Goal: Information Seeking & Learning: Learn about a topic

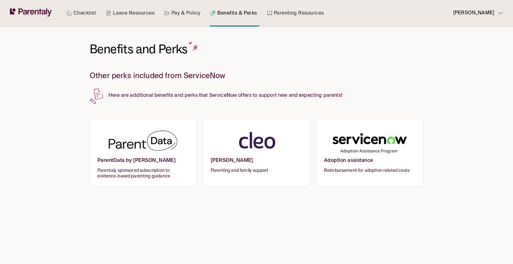
click at [127, 150] on img at bounding box center [143, 142] width 92 height 31
click at [264, 146] on img at bounding box center [257, 142] width 92 height 31
click at [183, 11] on link "Pay & Policy" at bounding box center [182, 13] width 39 height 26
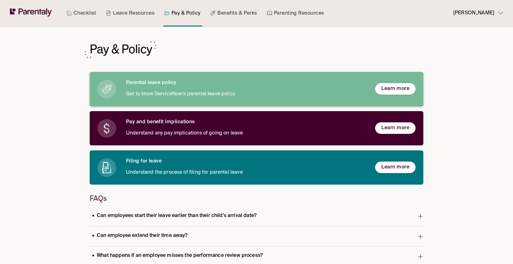
click at [396, 86] on span "Learn more" at bounding box center [395, 89] width 28 height 7
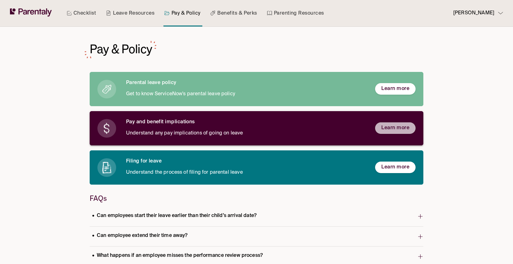
click at [389, 130] on span "Learn more" at bounding box center [395, 128] width 28 height 7
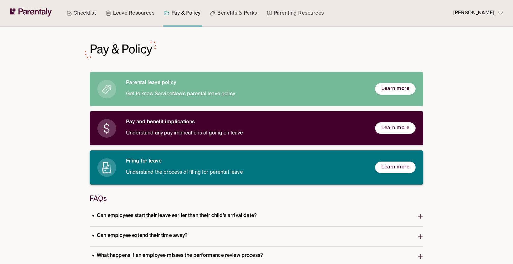
click at [389, 170] on span "Learn more" at bounding box center [395, 167] width 28 height 7
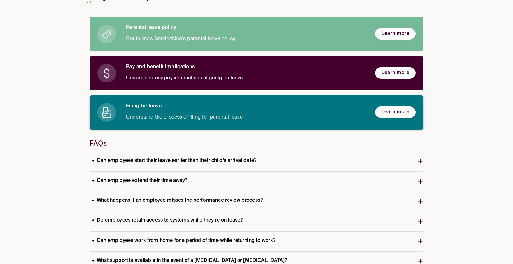
scroll to position [90, 0]
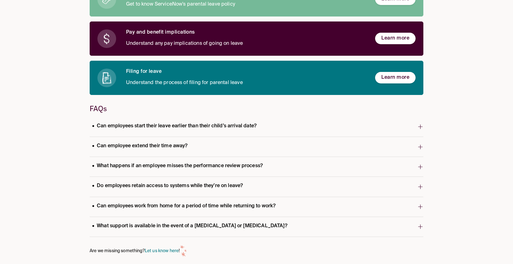
click at [375, 129] on span "Can employees start their leave earlier than their child’s arrival date?" at bounding box center [254, 127] width 328 height 12
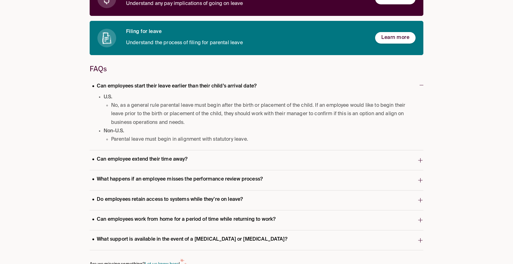
scroll to position [130, 0]
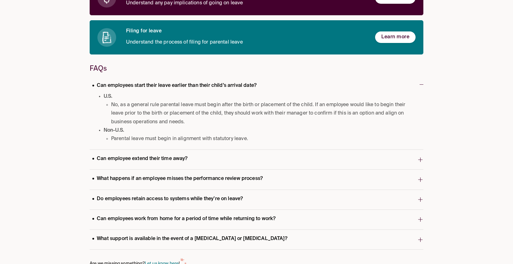
click at [128, 165] on span "Can employee extend their time away?" at bounding box center [254, 159] width 328 height 12
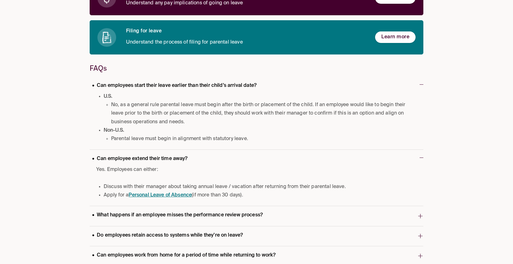
click at [193, 127] on li "Non-U.S. Parental leave must begin in alignment with statutory leave." at bounding box center [259, 134] width 310 height 17
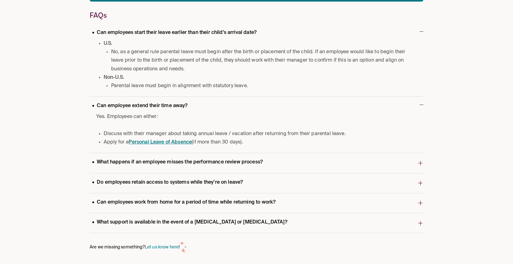
scroll to position [184, 0]
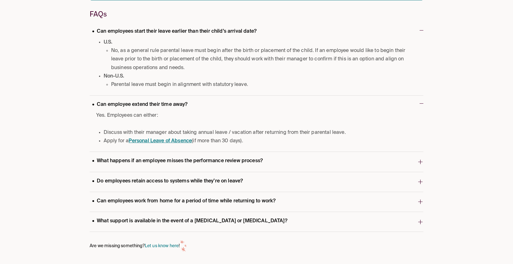
click at [192, 158] on p "What happens if an employee misses the performance review process?" at bounding box center [178, 161] width 176 height 8
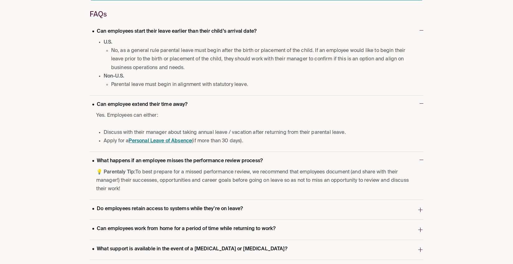
click at [172, 205] on p "Do employees retain access to systems while they’re on leave?" at bounding box center [168, 209] width 156 height 8
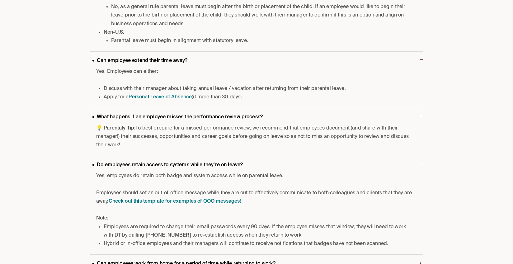
scroll to position [230, 0]
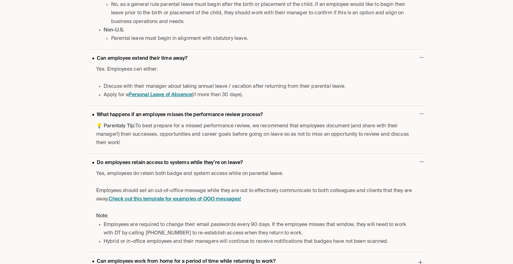
click at [173, 200] on link "Check out this template for examples of OOO messages!" at bounding box center [175, 199] width 133 height 5
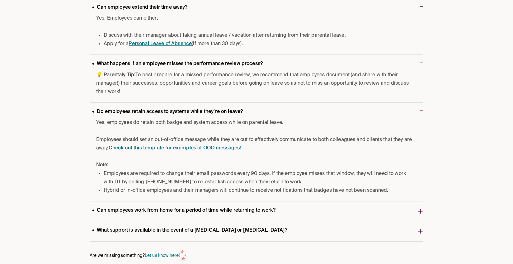
scroll to position [291, 0]
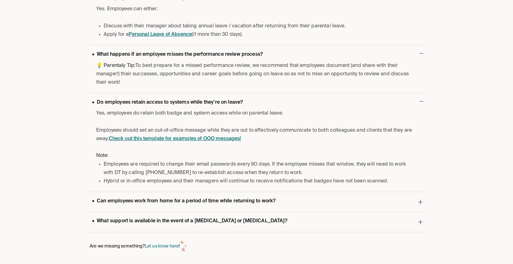
click at [201, 204] on p "Can employees work from home for a period of time while returning to work?" at bounding box center [184, 201] width 188 height 8
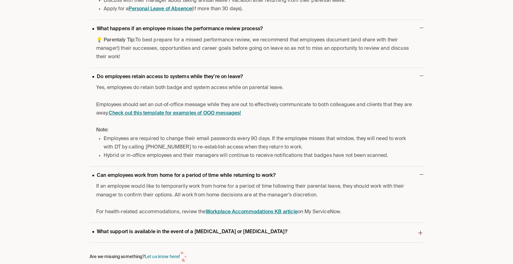
scroll to position [327, 0]
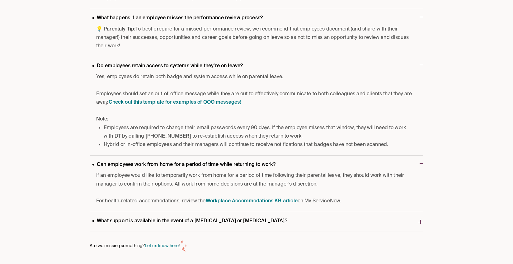
click at [195, 221] on p "What support is available in the event of a miscarriage or stillbirth?" at bounding box center [190, 221] width 200 height 8
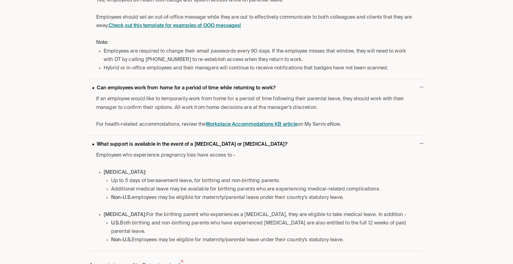
scroll to position [406, 0]
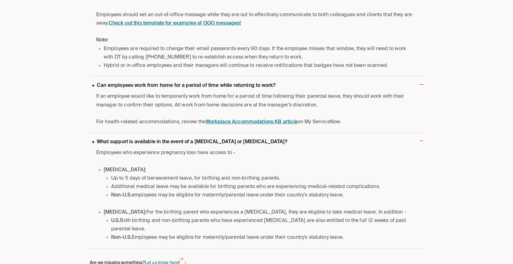
click at [235, 142] on p "What support is available in the event of a miscarriage or stillbirth?" at bounding box center [190, 142] width 200 height 8
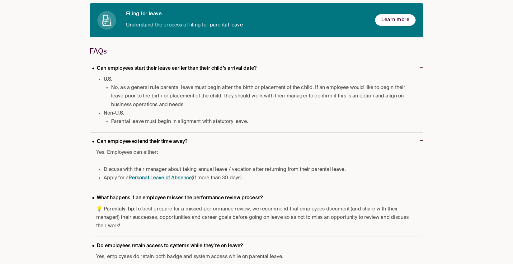
scroll to position [0, 0]
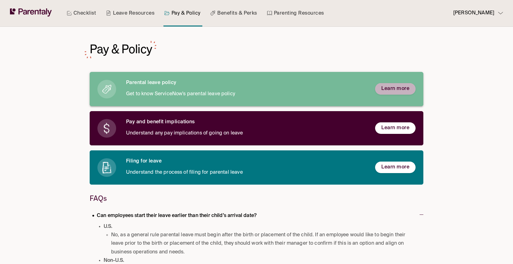
click at [404, 88] on span "Learn more" at bounding box center [395, 89] width 28 height 7
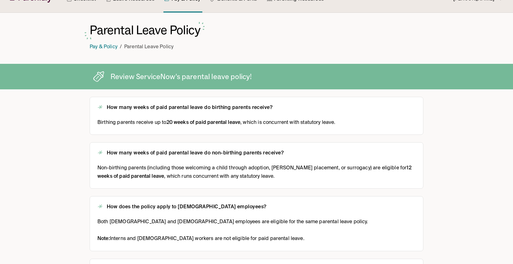
scroll to position [15, 0]
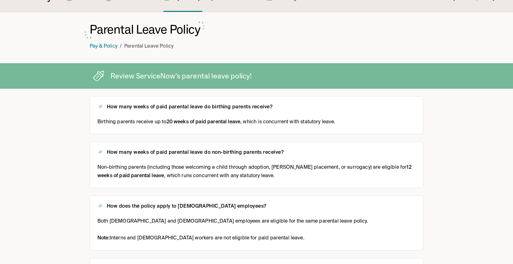
click at [180, 123] on strong "20 weeks of paid parental leave" at bounding box center [204, 122] width 74 height 5
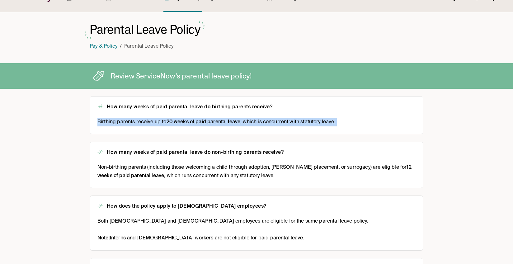
click at [180, 123] on strong "20 weeks of paid parental leave" at bounding box center [204, 122] width 74 height 5
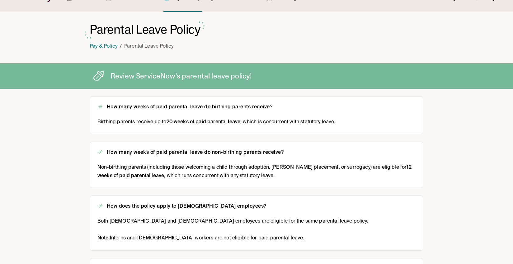
click at [181, 123] on strong "20 weeks of paid parental leave" at bounding box center [204, 122] width 74 height 5
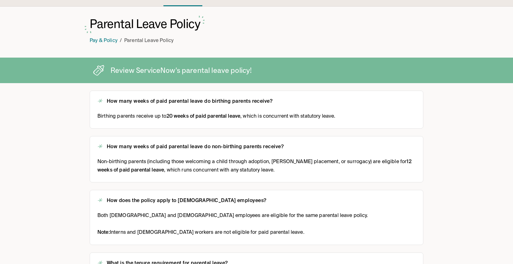
scroll to position [67, 0]
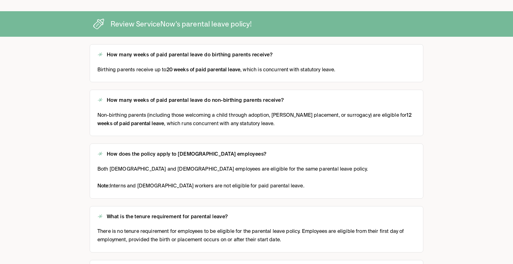
click at [132, 122] on strong "12 weeks of paid parental leave" at bounding box center [254, 119] width 314 height 13
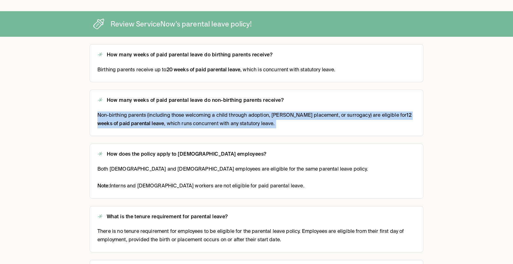
click at [132, 122] on strong "12 weeks of paid parental leave" at bounding box center [254, 119] width 314 height 13
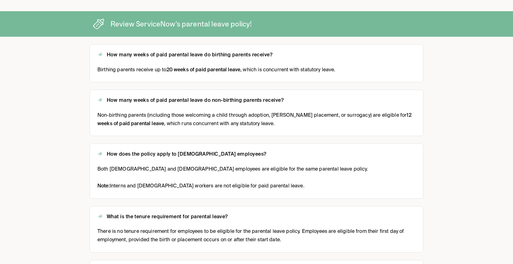
click at [132, 122] on strong "12 weeks of paid parental leave" at bounding box center [254, 119] width 314 height 13
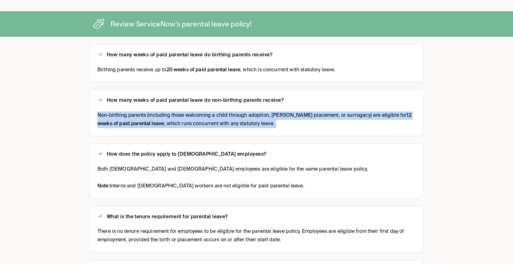
click at [132, 122] on strong "12 weeks of paid parental leave" at bounding box center [254, 119] width 314 height 13
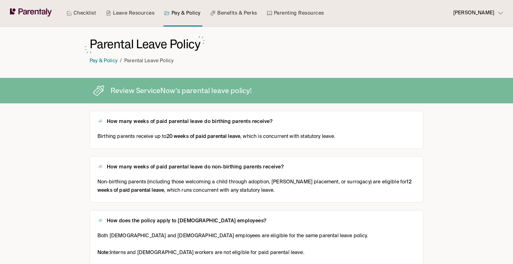
click at [132, 122] on h2 "How many weeks of paid parental leave do birthing parents receive?" at bounding box center [190, 122] width 166 height 7
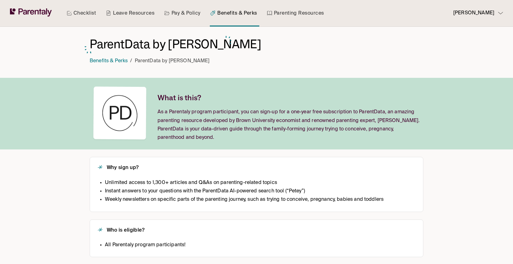
scroll to position [66, 0]
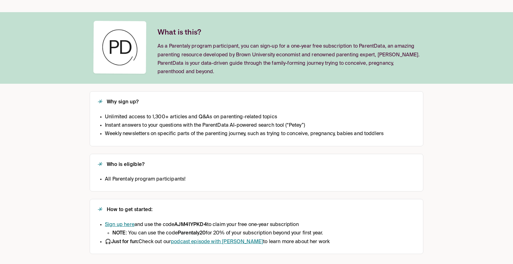
click at [125, 224] on link "Sign up here" at bounding box center [120, 224] width 30 height 5
click at [185, 224] on strong "AJM41YPKD4" at bounding box center [190, 224] width 33 height 5
copy strong "AJM41YPKD4"
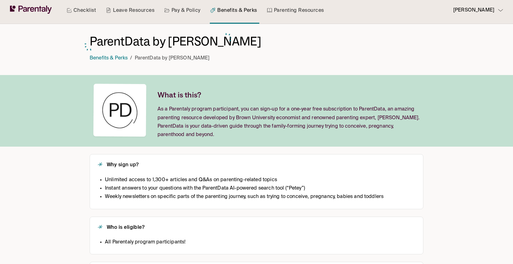
scroll to position [0, 0]
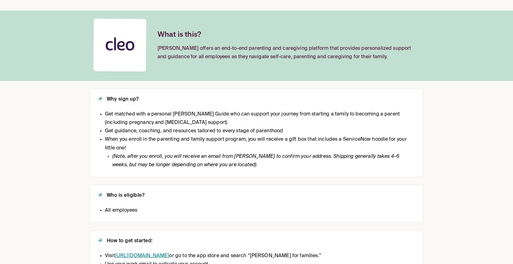
scroll to position [98, 0]
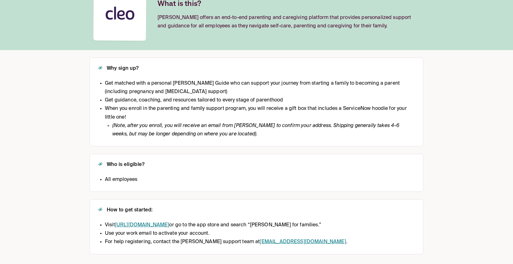
click at [127, 226] on link "https://hicleo.com/activate/" at bounding box center [142, 225] width 54 height 5
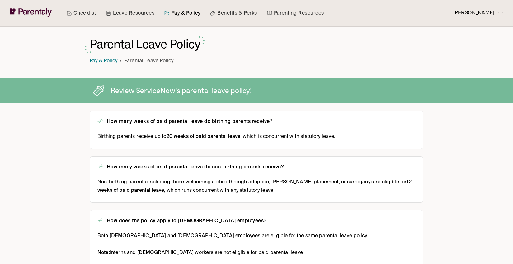
click at [163, 134] on span "Birthing parents receive up to 20 weeks of paid parental leave , which is concu…" at bounding box center [216, 137] width 238 height 8
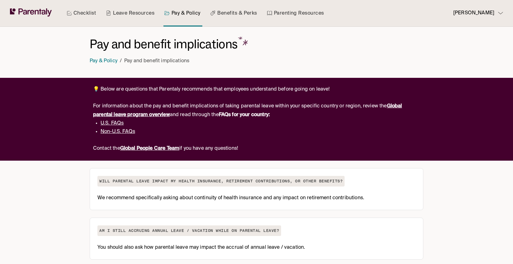
click at [154, 181] on h2 "Will parental leave impact my health insurance, retirement contributions, or ot…" at bounding box center [220, 181] width 247 height 11
click at [159, 60] on p "Pay and benefit implications" at bounding box center [156, 61] width 65 height 8
click at [136, 114] on strong "Global parental leave program overview" at bounding box center [247, 110] width 309 height 13
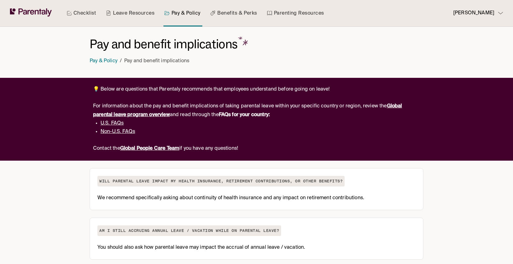
click at [110, 123] on link "U.S. FAQs" at bounding box center [112, 123] width 23 height 5
